Goal: Information Seeking & Learning: Learn about a topic

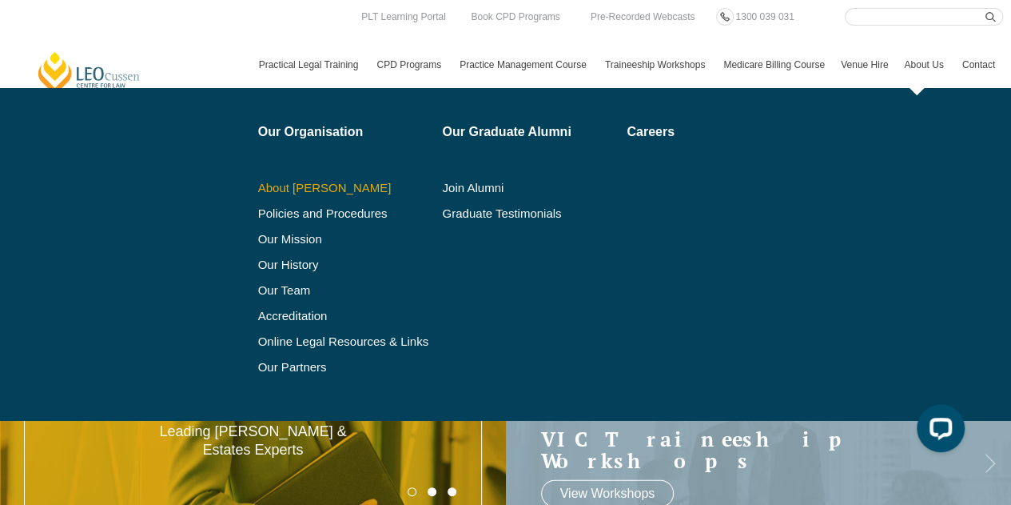
click at [339, 190] on link "About [PERSON_NAME]" at bounding box center [345, 188] width 174 height 13
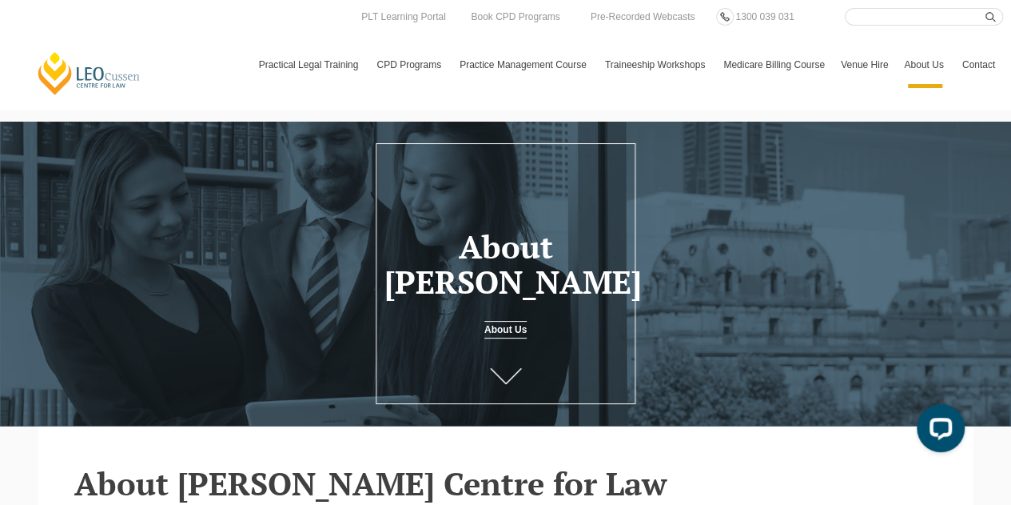
click at [510, 335] on link "About Us" at bounding box center [506, 330] width 42 height 18
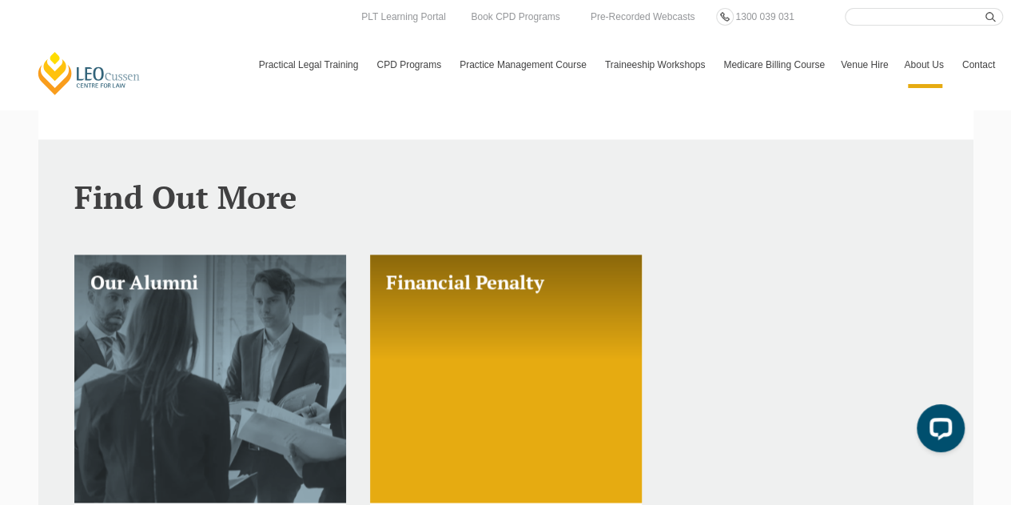
scroll to position [1162, 0]
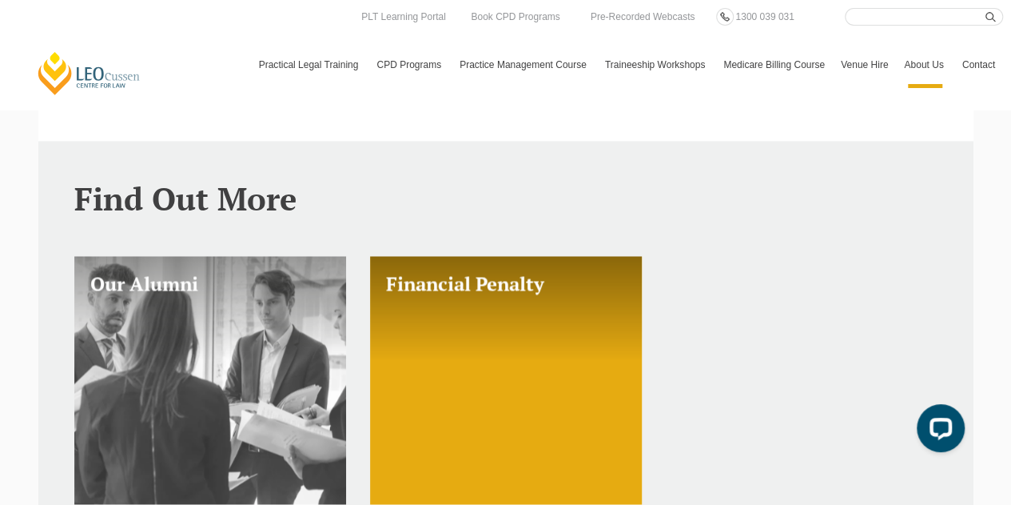
click at [192, 401] on link "Our Alumni" at bounding box center [210, 379] width 272 height 247
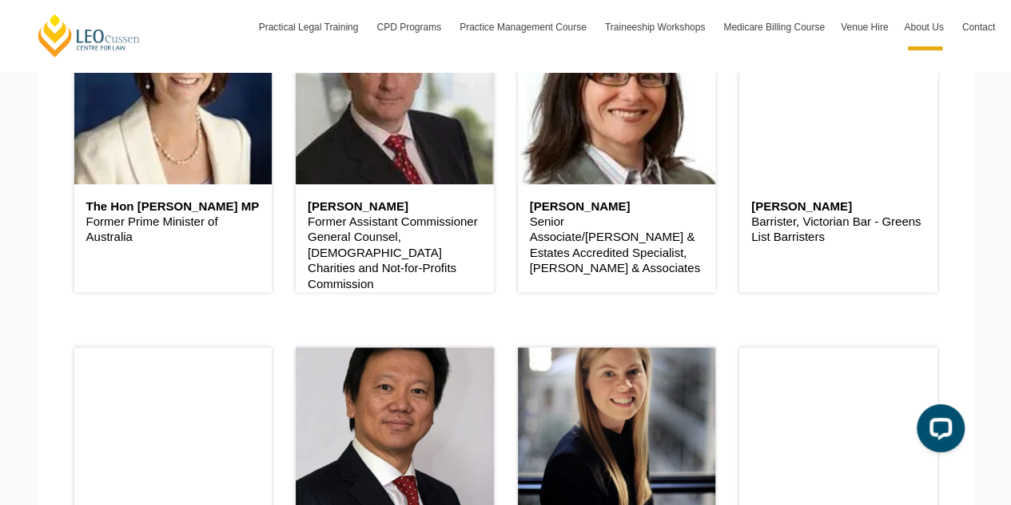
scroll to position [608, 0]
